Goal: Information Seeking & Learning: Learn about a topic

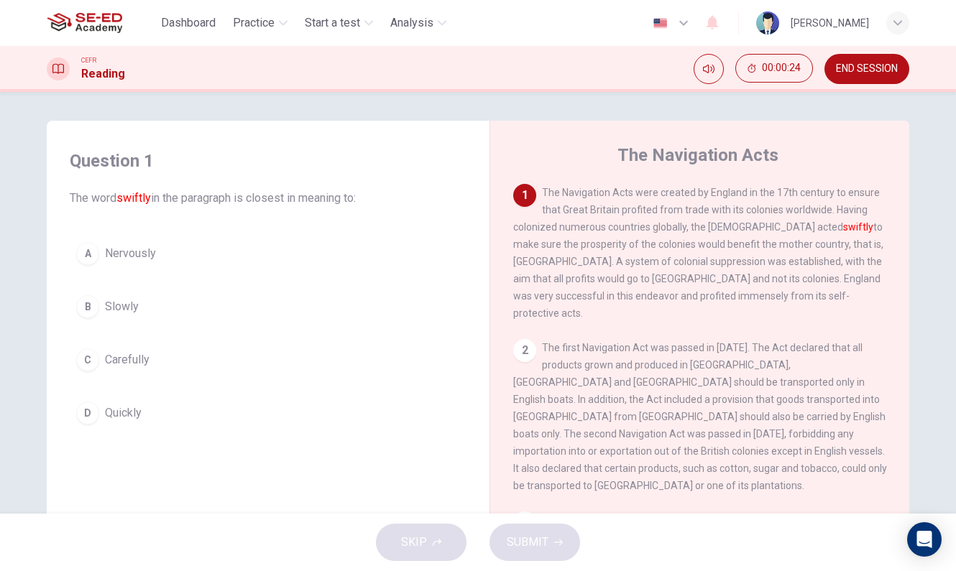
click at [96, 362] on div "C" at bounding box center [87, 360] width 23 height 23
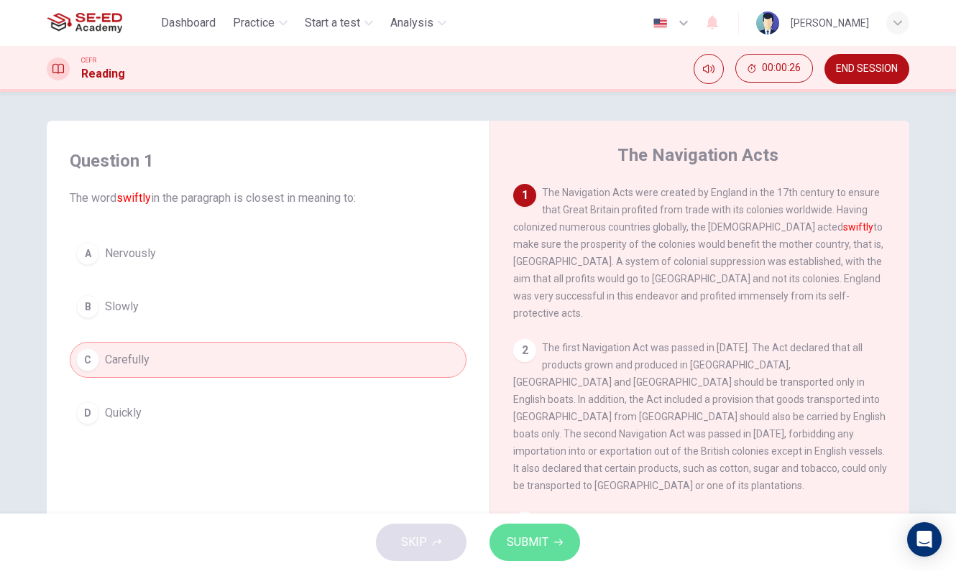
click at [548, 548] on button "SUBMIT" at bounding box center [534, 542] width 91 height 37
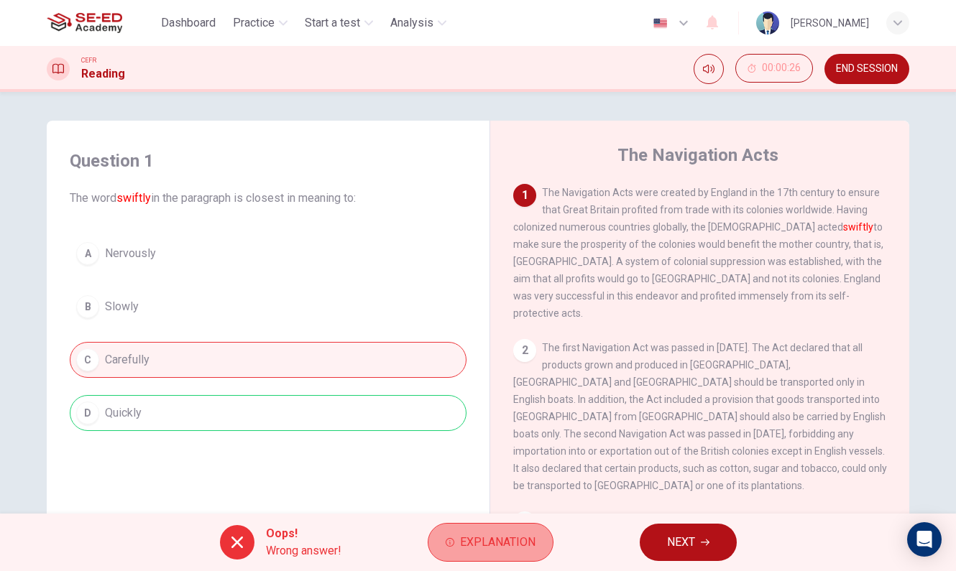
click at [480, 548] on span "Explanation" at bounding box center [497, 543] width 75 height 20
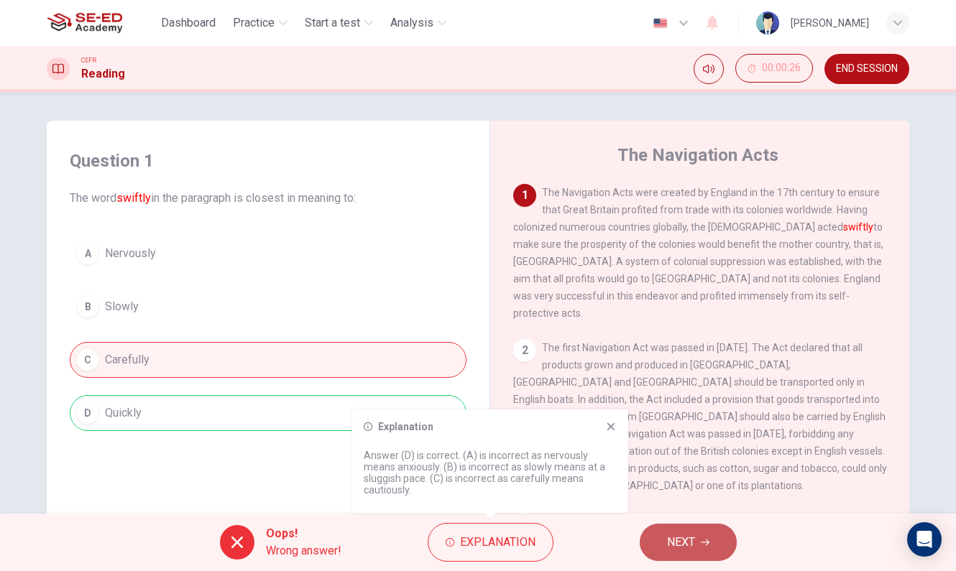
click at [674, 540] on span "NEXT" at bounding box center [681, 543] width 28 height 20
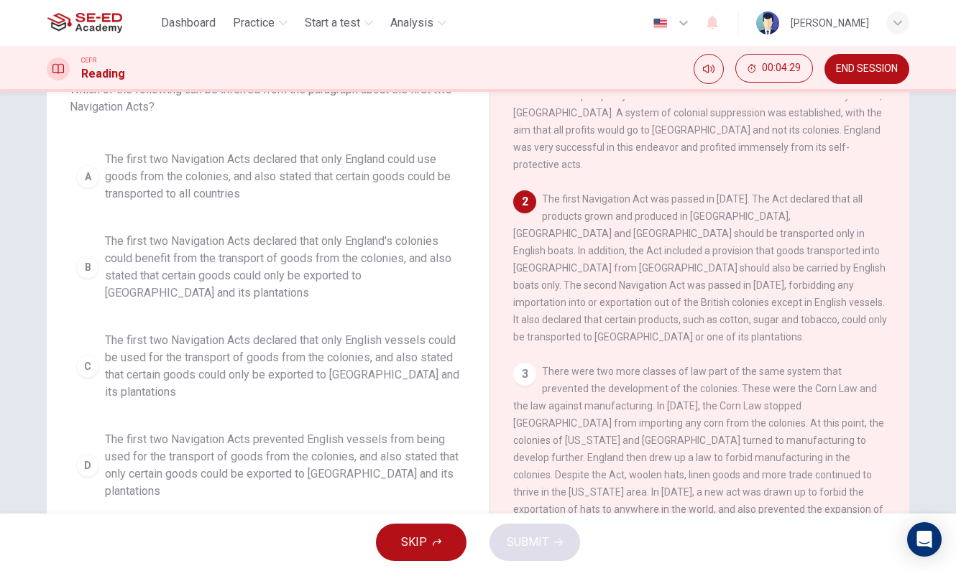
scroll to position [24, 0]
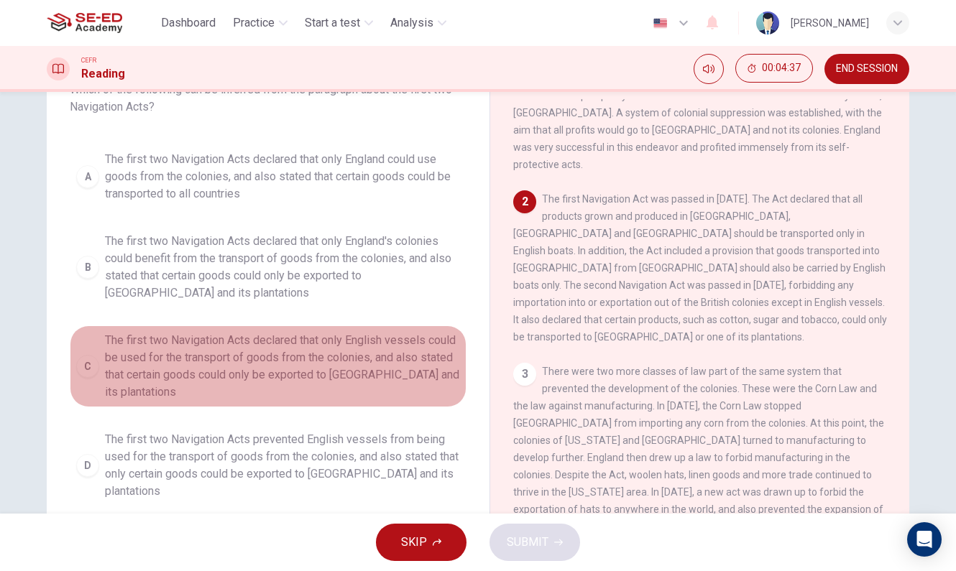
click at [243, 363] on span "The first two Navigation Acts declared that only English vessels could be used …" at bounding box center [282, 366] width 355 height 69
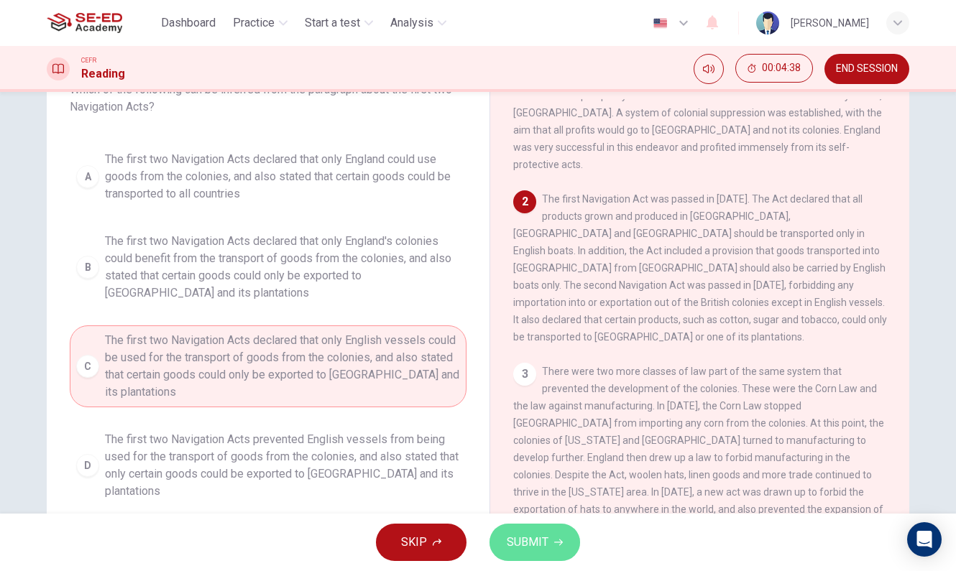
click at [543, 546] on span "SUBMIT" at bounding box center [528, 543] width 42 height 20
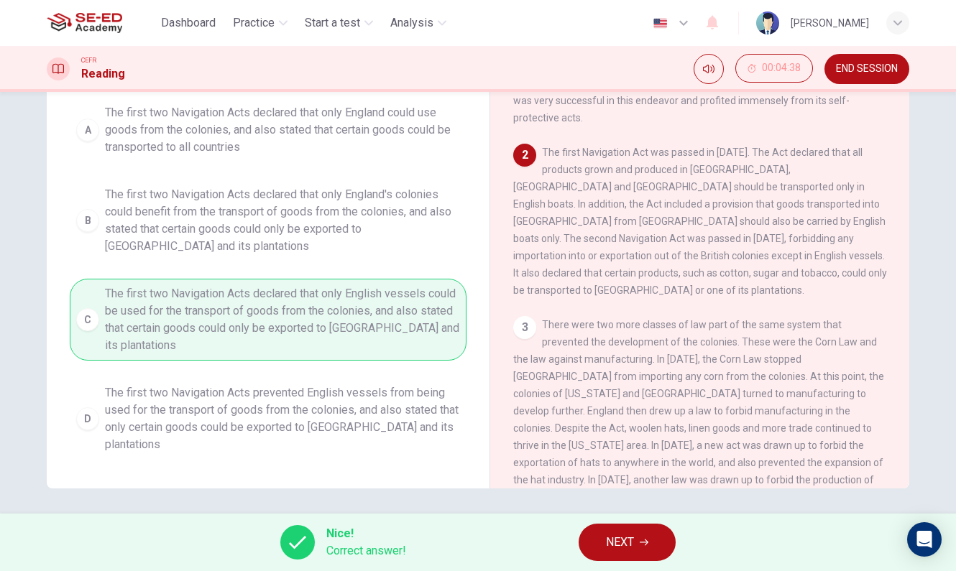
scroll to position [134, 0]
click at [627, 551] on span "NEXT" at bounding box center [620, 543] width 28 height 20
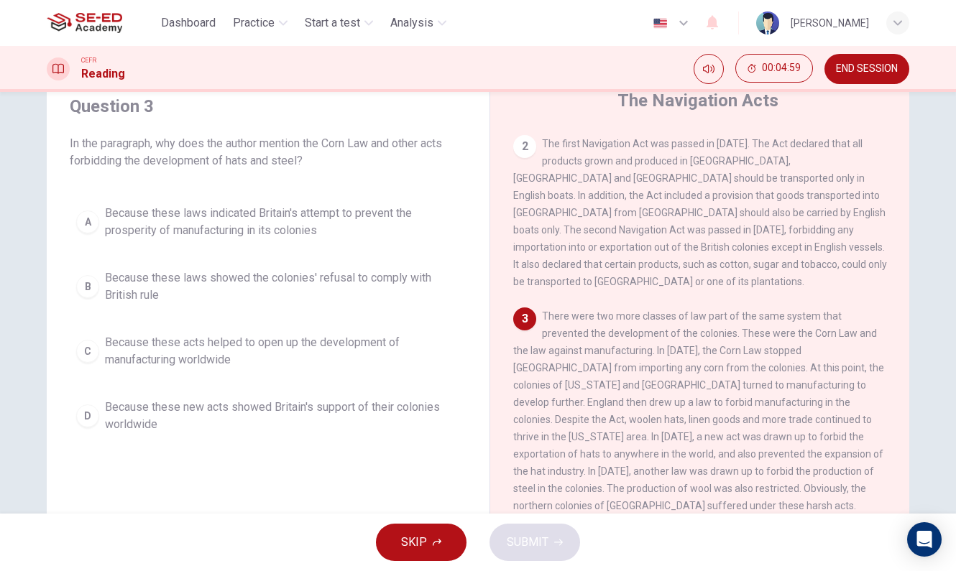
scroll to position [167, 0]
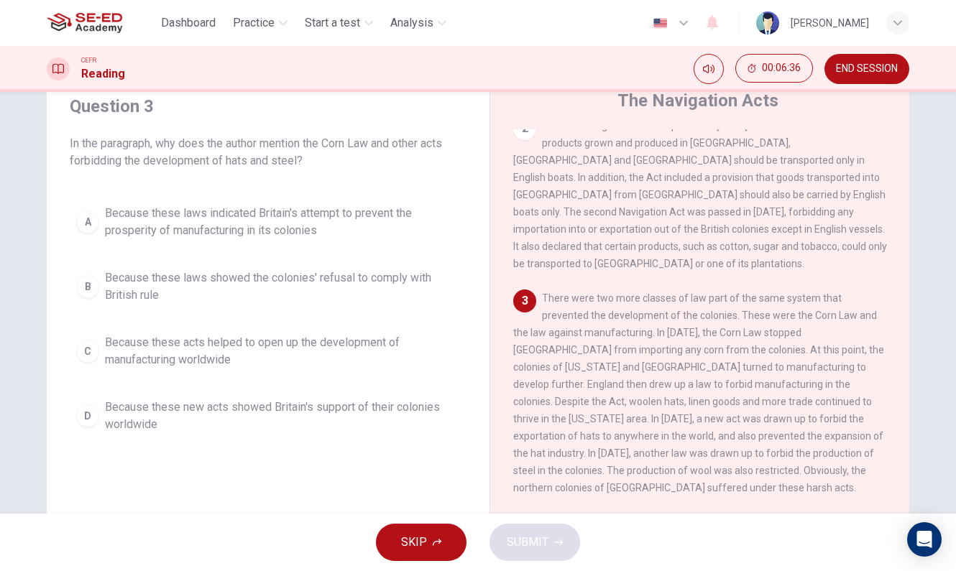
click at [213, 223] on span "Because these laws indicated Britain's attempt to prevent the prosperity of man…" at bounding box center [282, 222] width 355 height 34
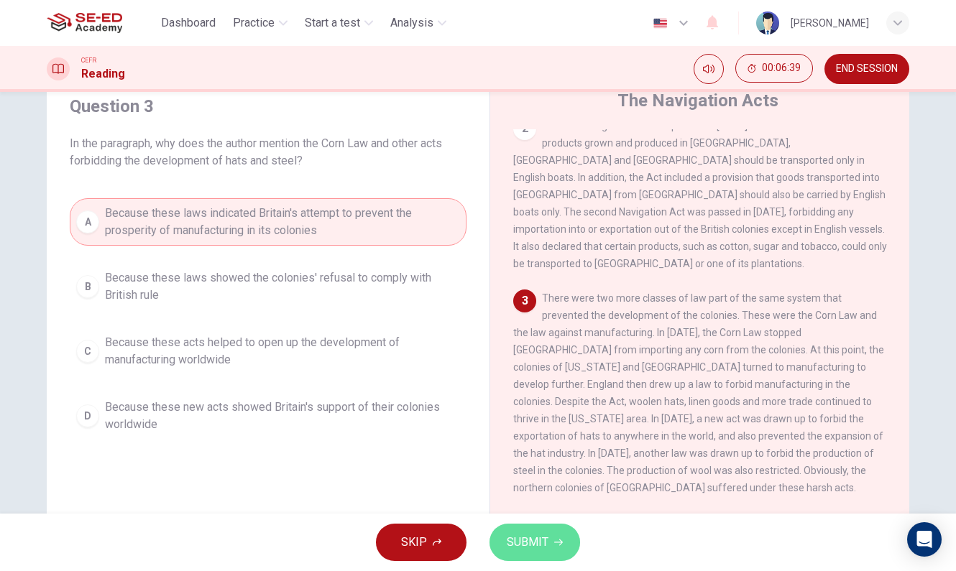
click at [538, 546] on span "SUBMIT" at bounding box center [528, 543] width 42 height 20
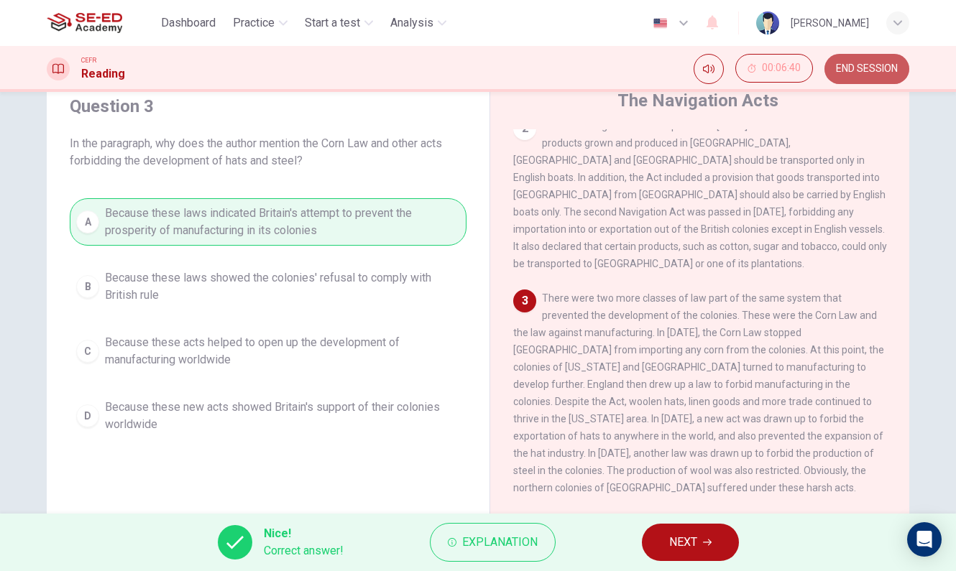
click at [869, 70] on span "END SESSION" at bounding box center [867, 68] width 62 height 11
